Goal: Communication & Community: Ask a question

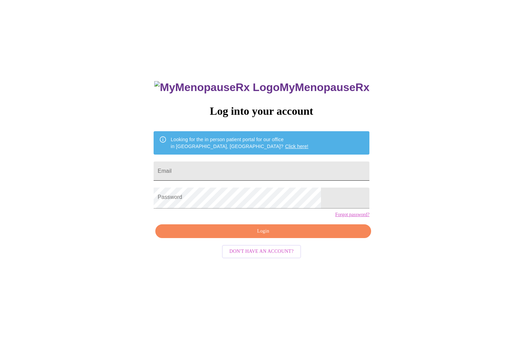
click at [287, 181] on input "Email" at bounding box center [262, 171] width 216 height 19
type input "[EMAIL_ADDRESS][DOMAIN_NAME]"
click at [278, 239] on button "Login" at bounding box center [263, 232] width 216 height 14
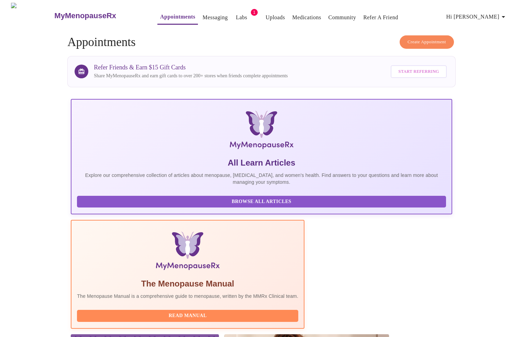
click at [210, 15] on link "Messaging" at bounding box center [214, 18] width 25 height 10
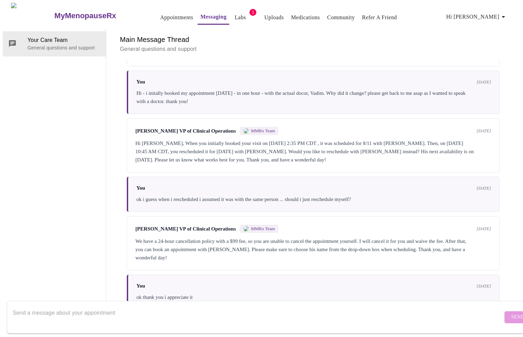
scroll to position [1086, 0]
click at [195, 306] on textarea "Send a message about your appointment" at bounding box center [258, 317] width 490 height 22
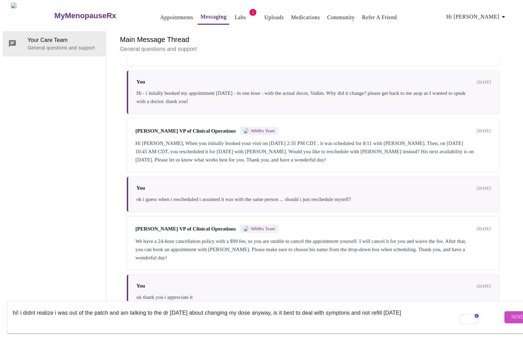
type textarea "hi! i didnt realize i was out of the patch and am talking to the dr [DATE] abou…"
click at [512, 314] on span "Send" at bounding box center [518, 317] width 13 height 9
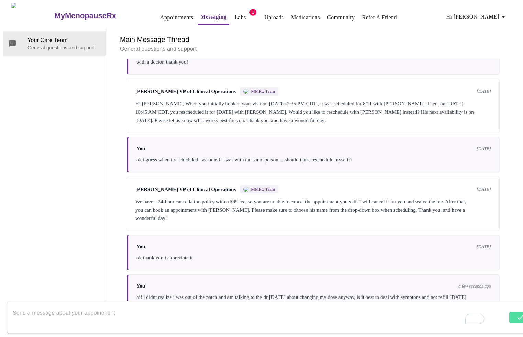
scroll to position [1135, 0]
